Goal: Information Seeking & Learning: Find specific fact

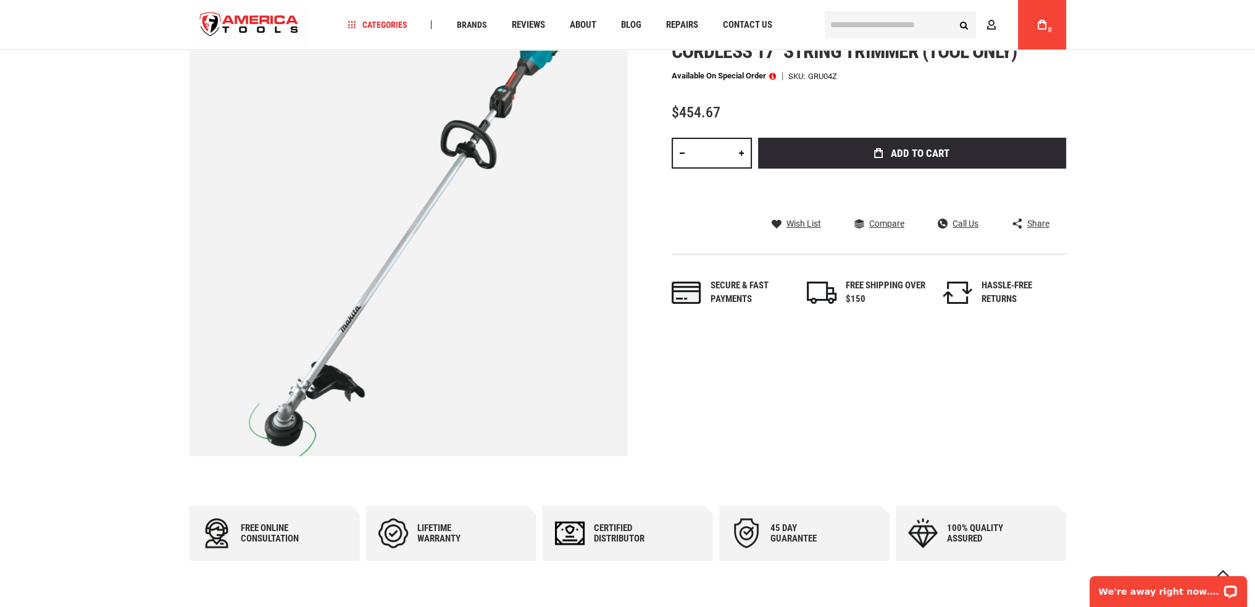
scroll to position [123, 0]
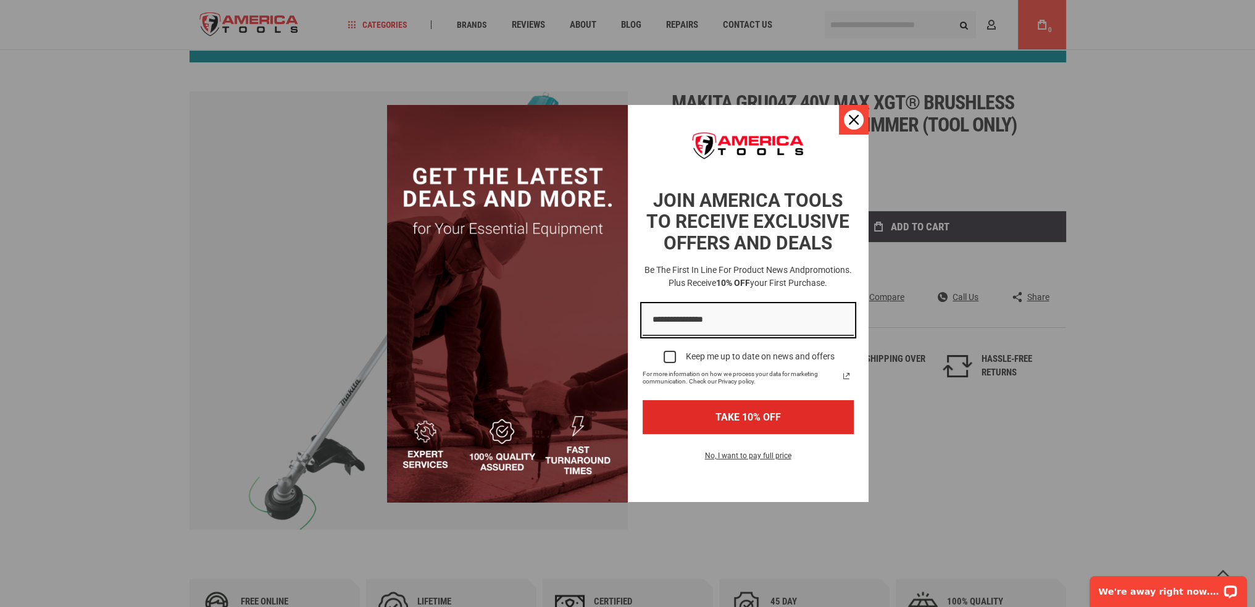
type input "**********"
click at [849, 120] on icon "close icon" at bounding box center [854, 120] width 10 height 10
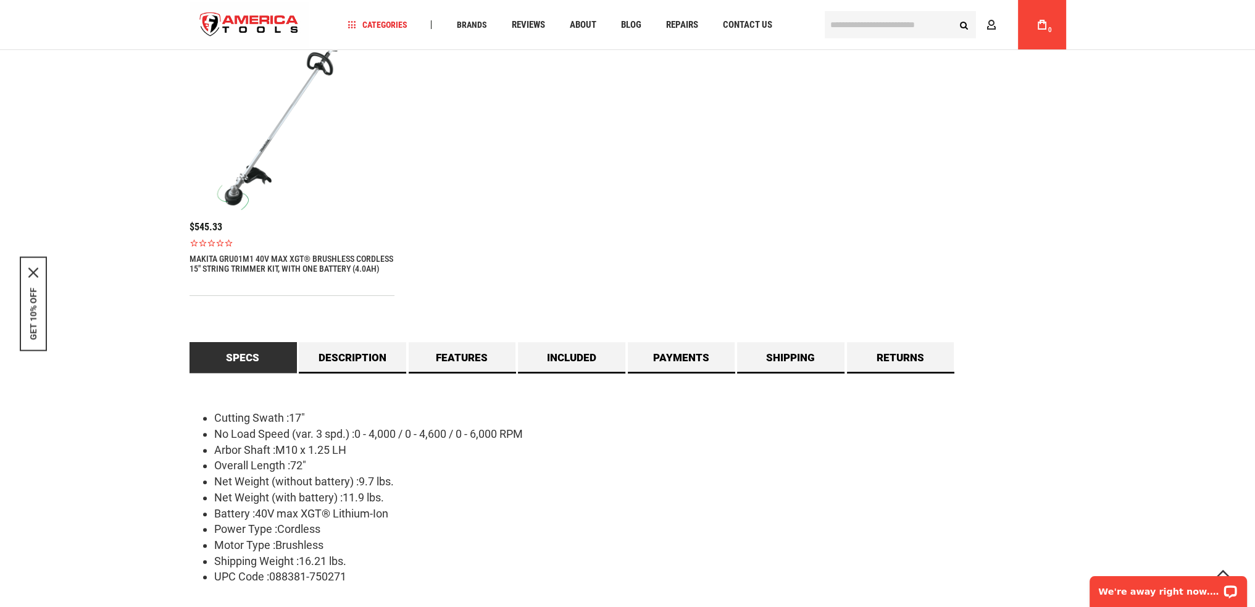
scroll to position [864, 0]
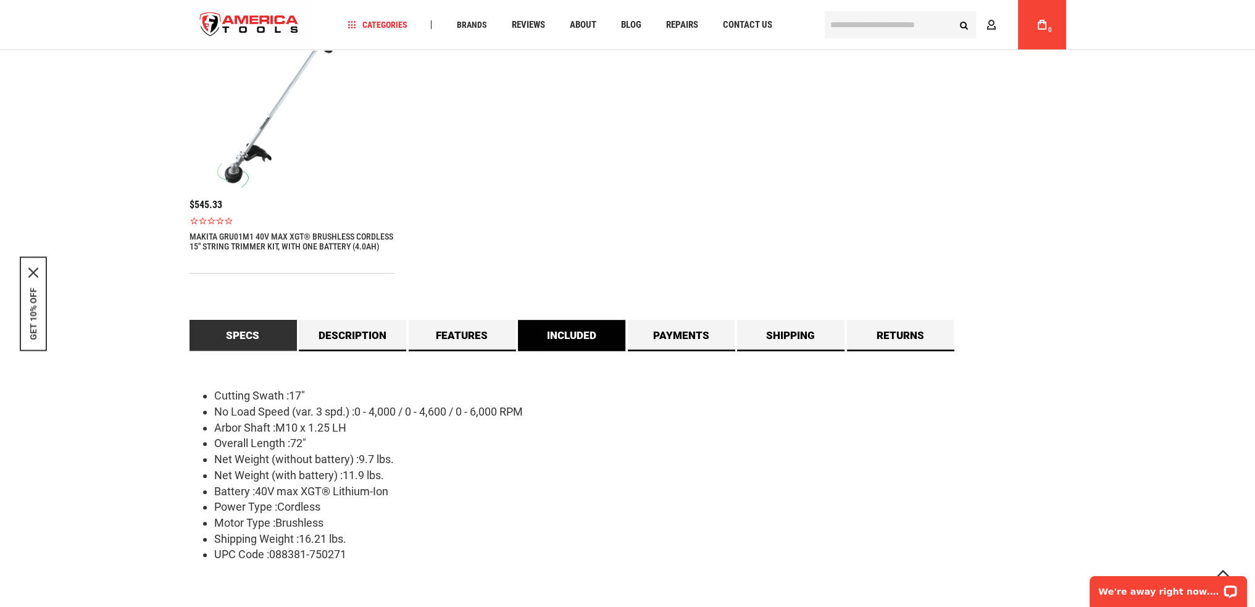
click at [579, 342] on link "Included" at bounding box center [571, 335] width 107 height 31
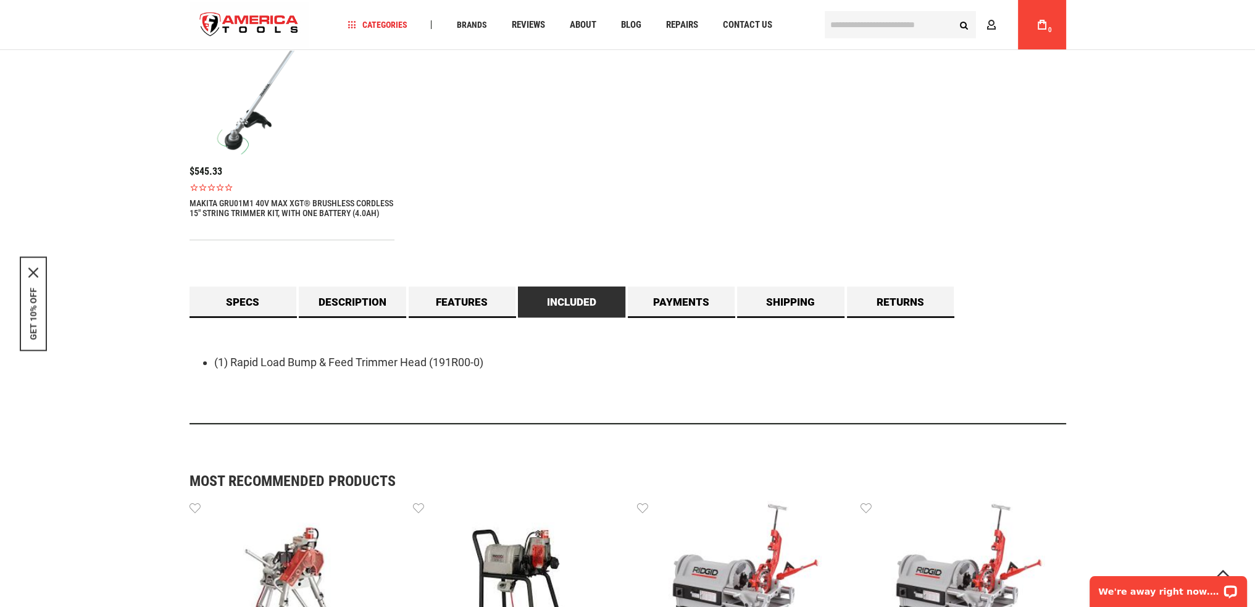
scroll to position [926, 0]
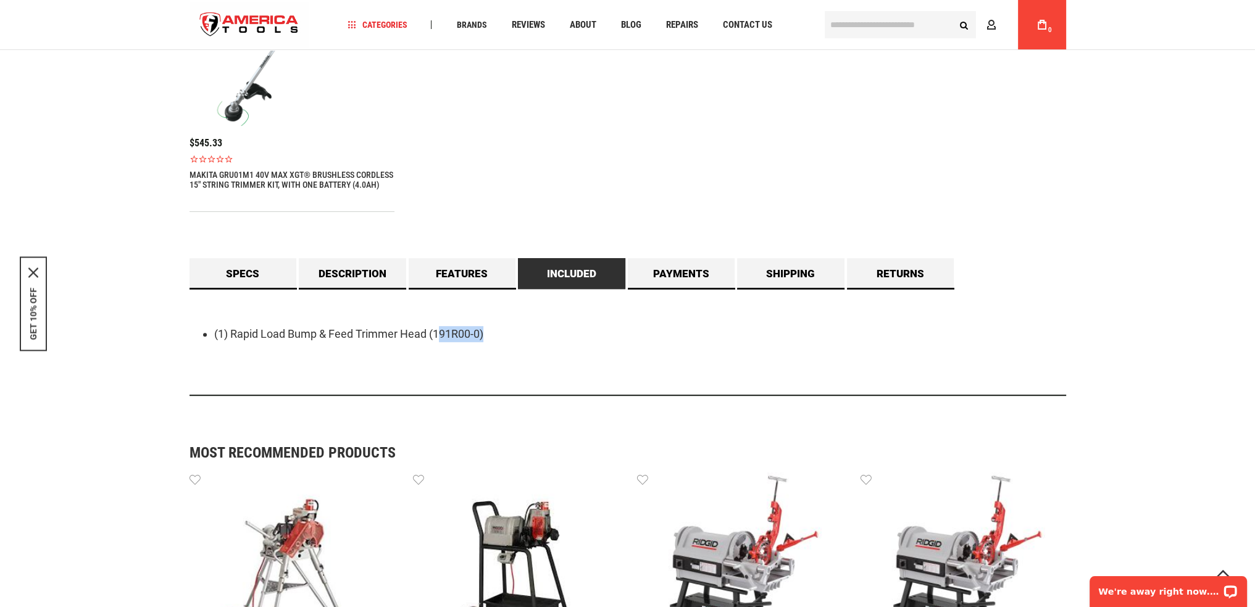
drag, startPoint x: 434, startPoint y: 333, endPoint x: 481, endPoint y: 335, distance: 47.0
click at [481, 335] on li "(1) Rapid Load Bump & Feed Trimmer Head (191R00-0)" at bounding box center [640, 334] width 852 height 16
drag, startPoint x: 230, startPoint y: 332, endPoint x: 511, endPoint y: 327, distance: 280.9
click at [511, 327] on li "(1) Rapid Load Bump & Feed Trimmer Head (191R00-0)" at bounding box center [640, 334] width 852 height 16
copy li "Rapid Load Bump & Feed Trimmer Head (191R00-0)"
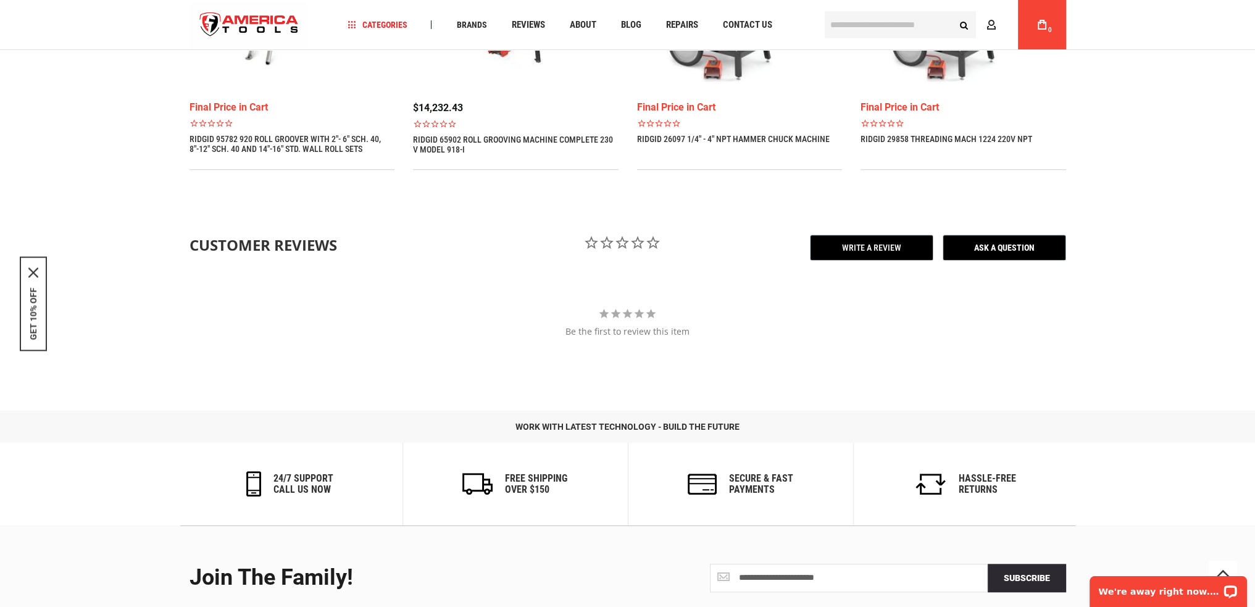
scroll to position [1605, 0]
